Goal: Task Accomplishment & Management: Manage account settings

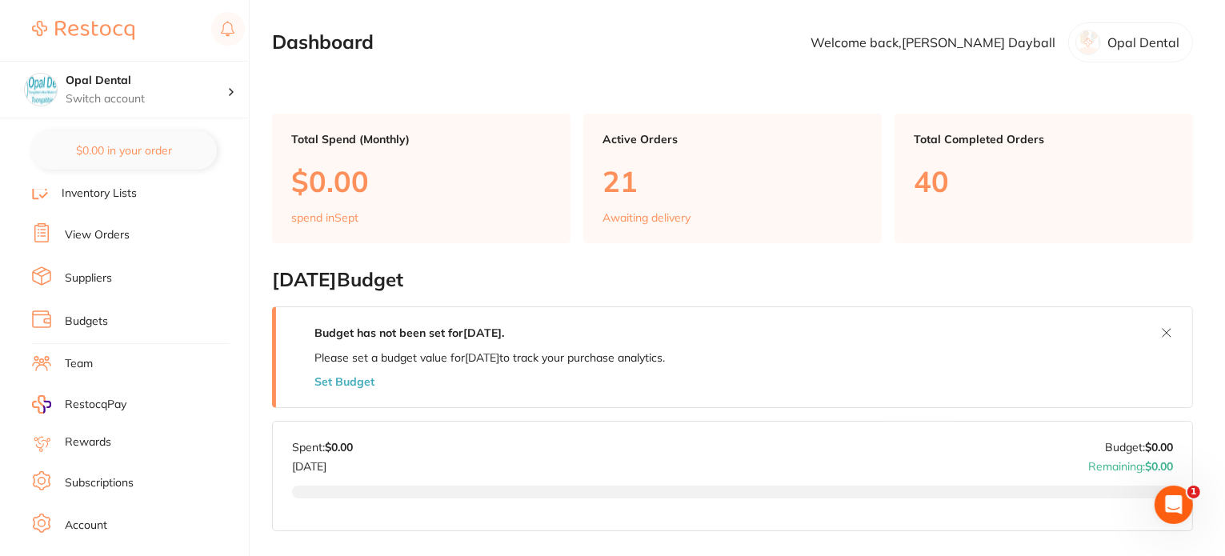
scroll to position [189, 0]
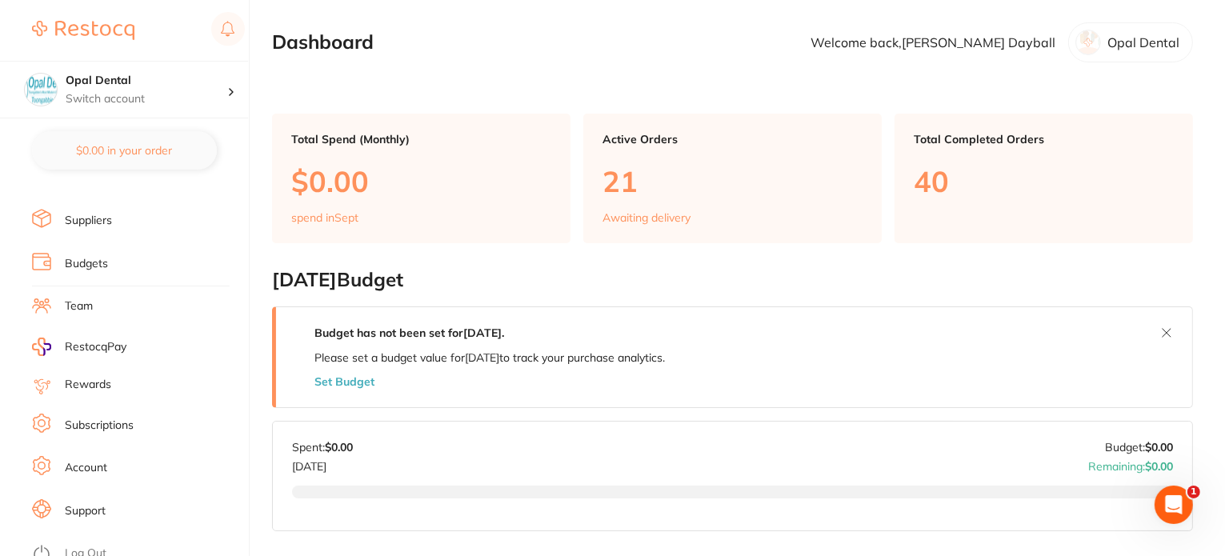
click at [102, 546] on link "Log Out" at bounding box center [86, 554] width 42 height 16
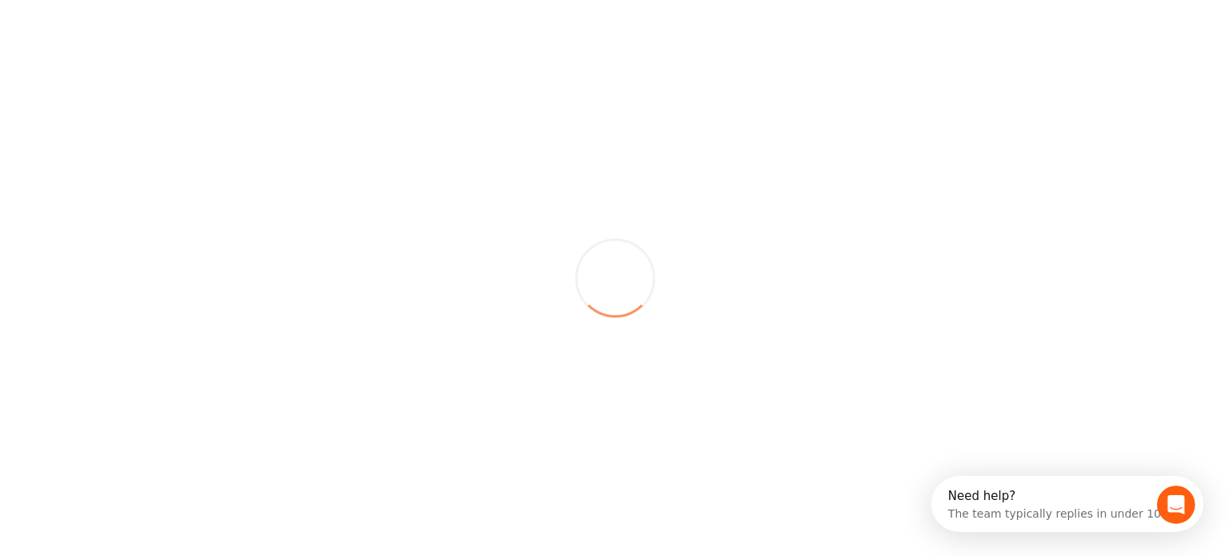
scroll to position [0, 0]
click at [838, 32] on div at bounding box center [614, 278] width 1229 height 556
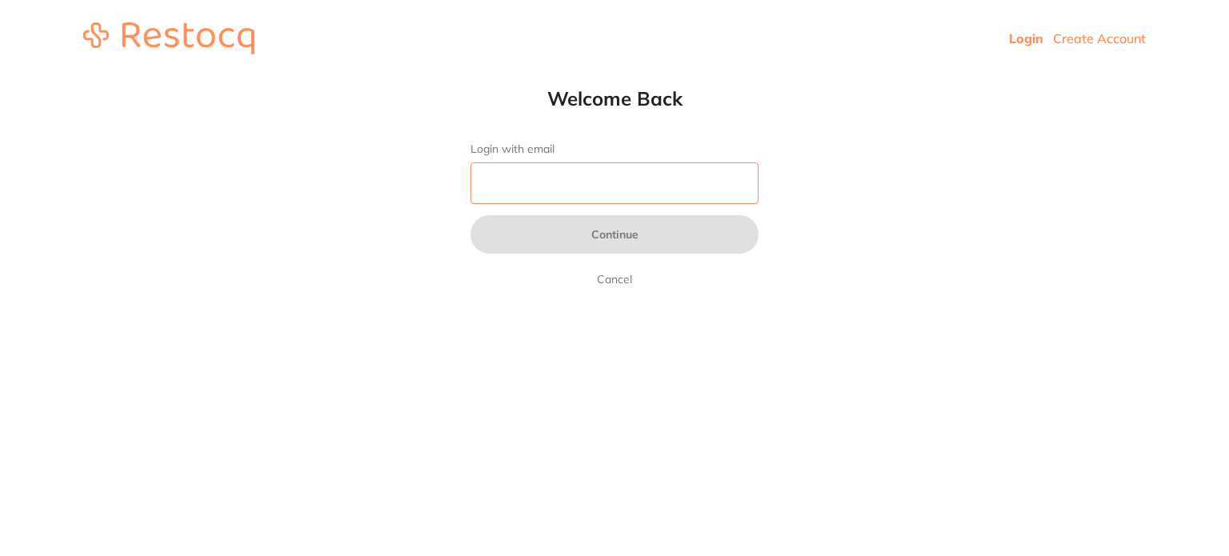
click at [566, 179] on input "Login with email" at bounding box center [614, 183] width 288 height 42
type input "[EMAIL_ADDRESS][DOMAIN_NAME]"
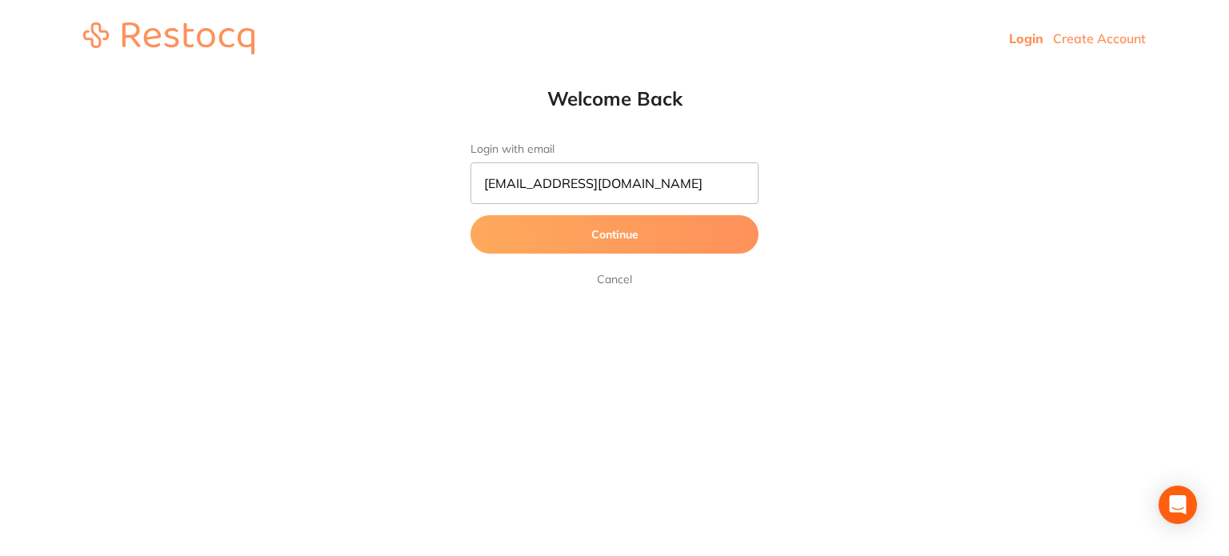
click at [605, 236] on button "Continue" at bounding box center [614, 234] width 288 height 38
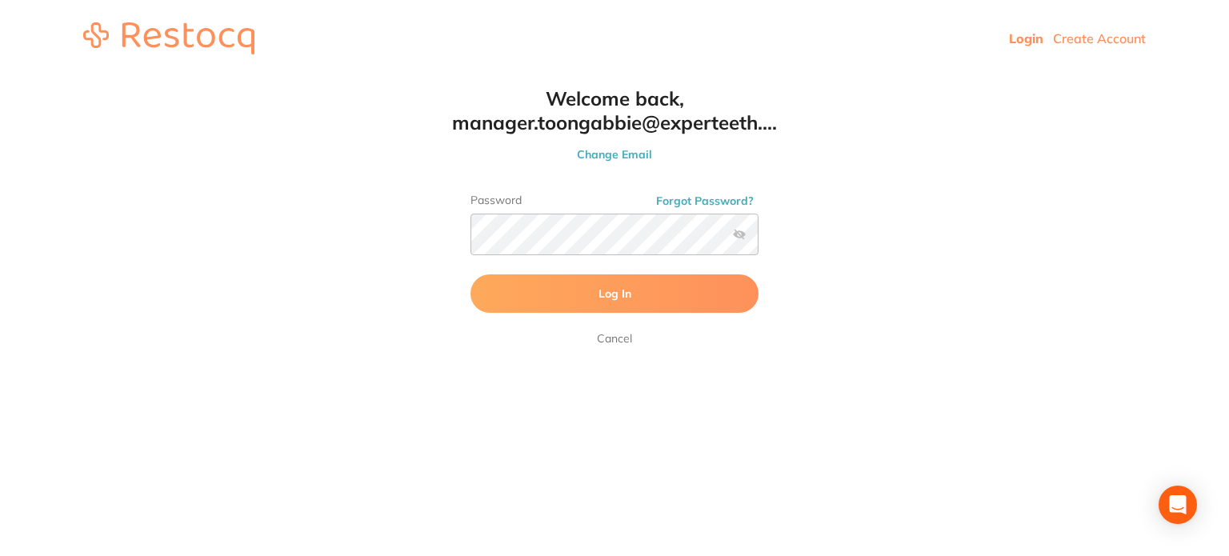
click at [737, 236] on label at bounding box center [739, 234] width 13 height 13
click at [758, 239] on input "checkbox" at bounding box center [758, 239] width 0 height 0
click at [864, 77] on html "Login Create Account Welcome Back Login with email manager.toongabbie@experteet…" at bounding box center [614, 38] width 1229 height 77
